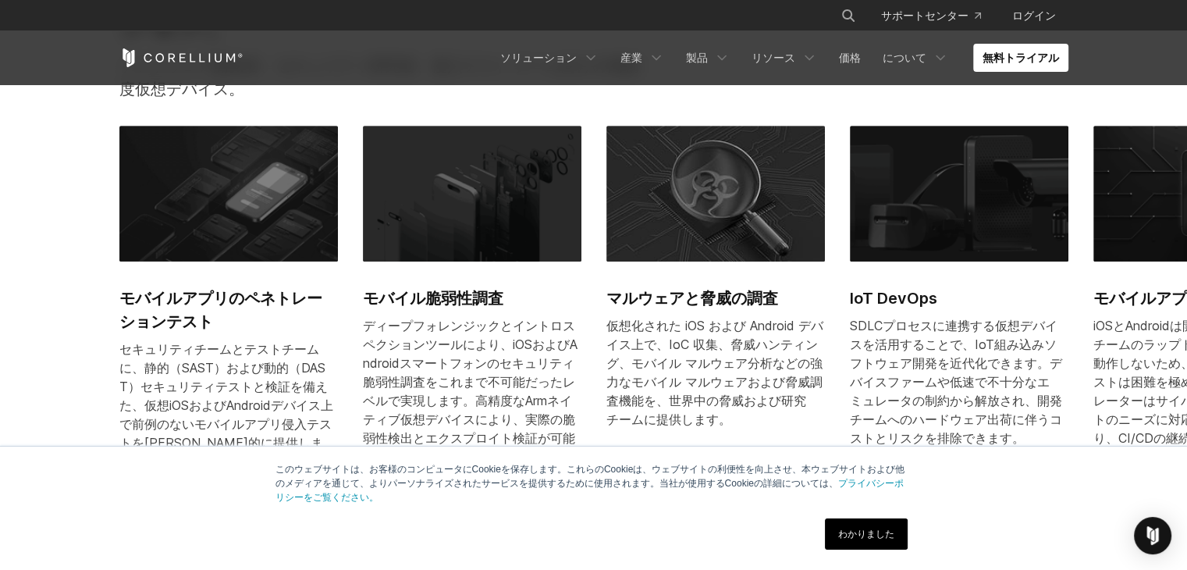
scroll to position [78, 0]
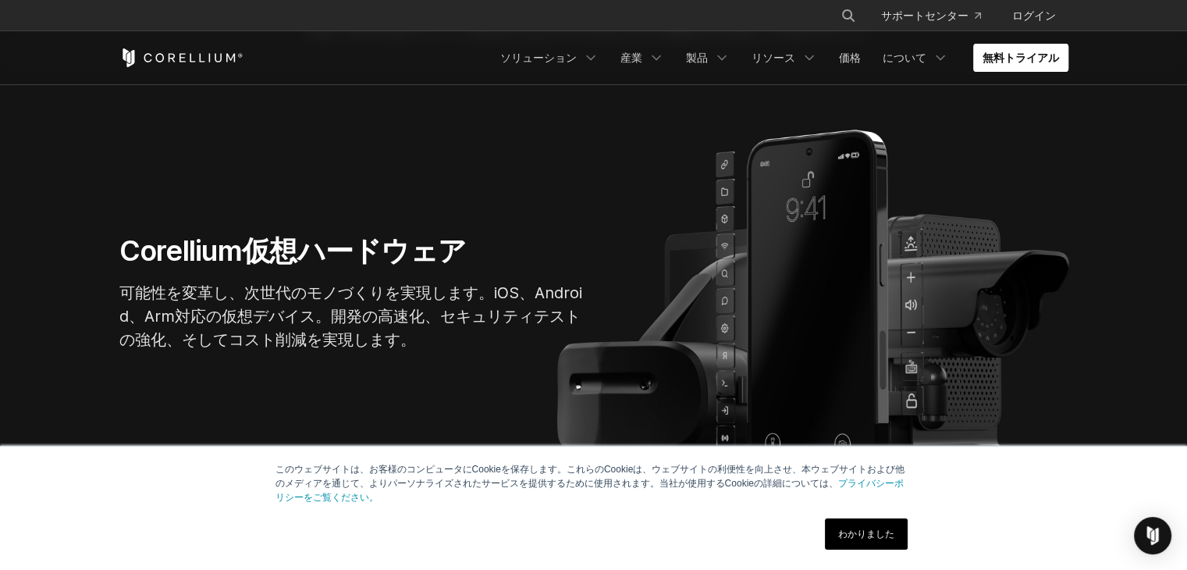
click at [1014, 51] on font "無料トライアル" at bounding box center [1020, 57] width 76 height 13
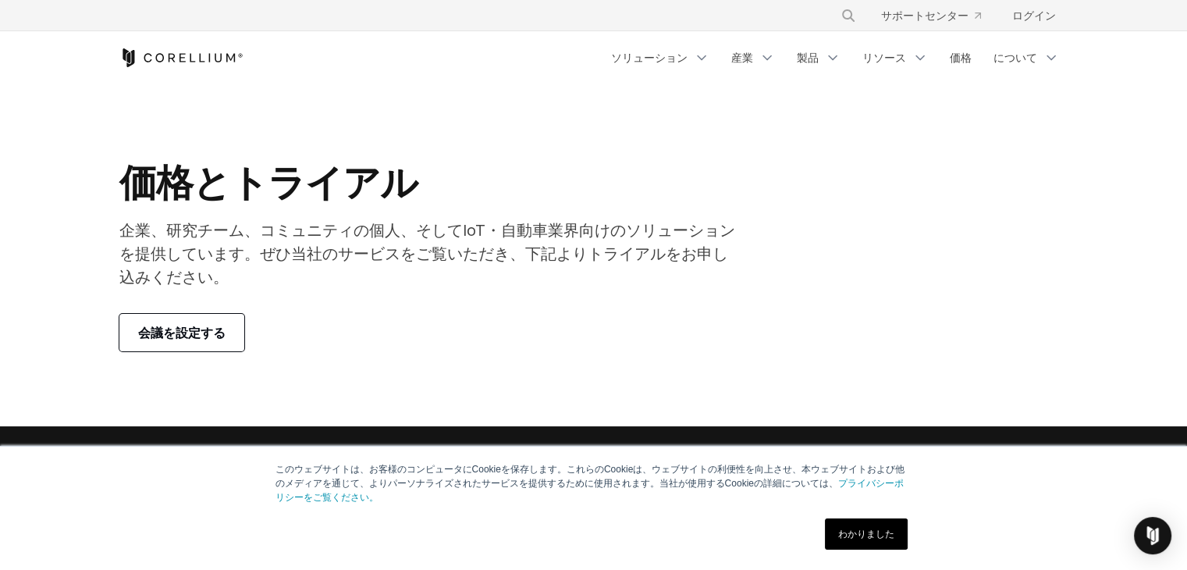
click at [165, 314] on link "会議を設定する" at bounding box center [181, 332] width 125 height 37
click at [172, 314] on link "会議を設定する" at bounding box center [181, 332] width 125 height 37
click at [165, 325] on font "会議を設定する" at bounding box center [181, 333] width 87 height 16
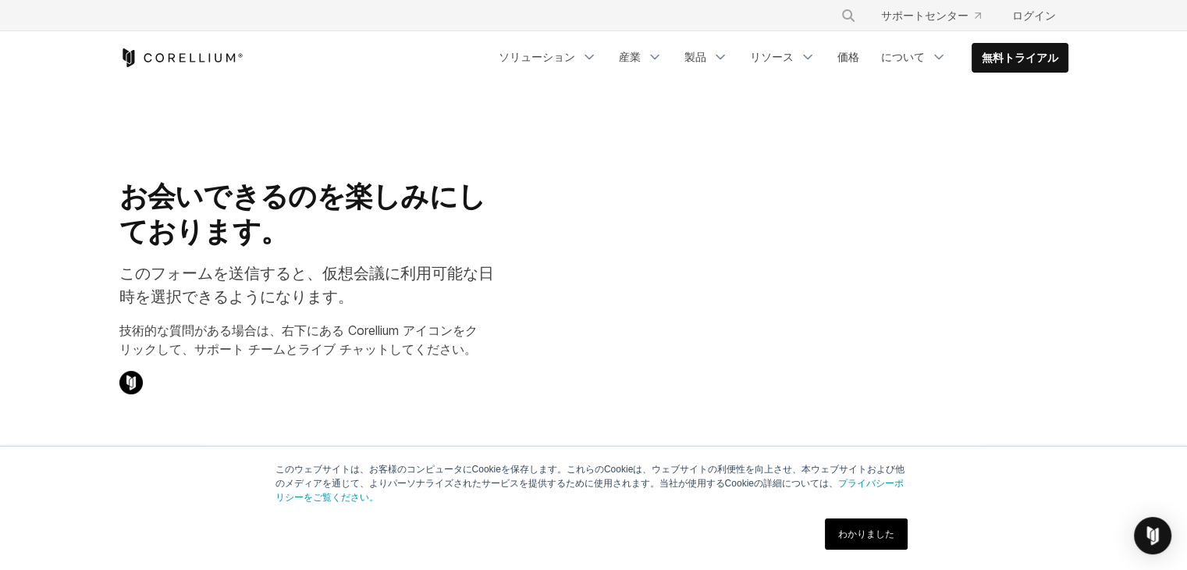
select select "**"
